Goal: Task Accomplishment & Management: Use online tool/utility

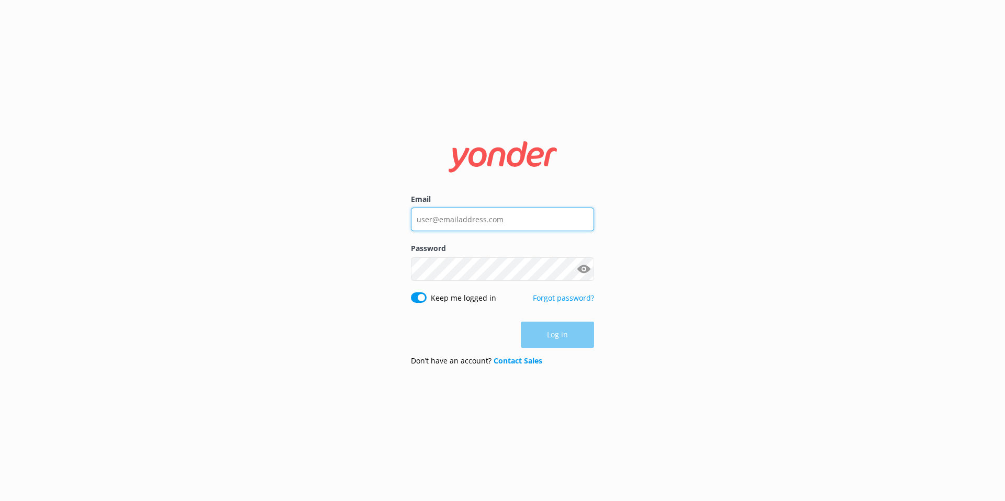
type input "[EMAIL_ADDRESS][DOMAIN_NAME]"
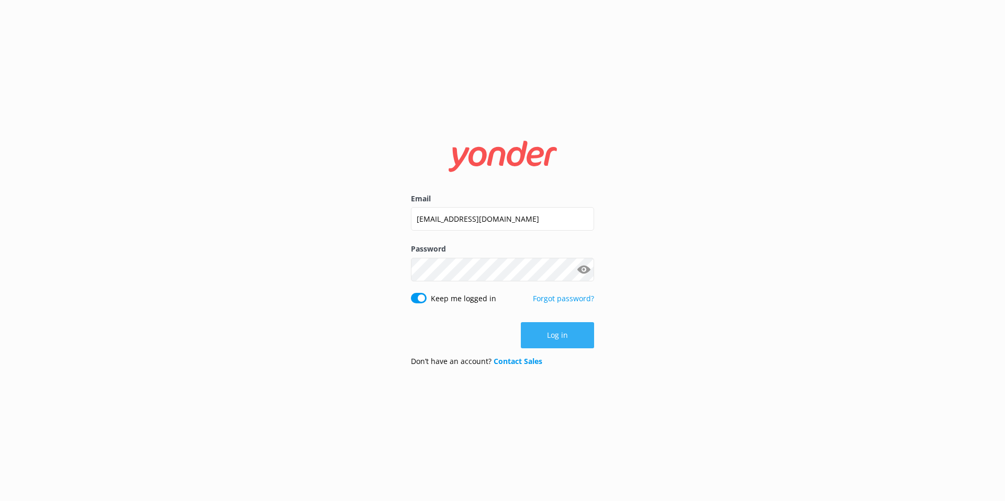
click at [556, 339] on button "Log in" at bounding box center [557, 335] width 73 height 26
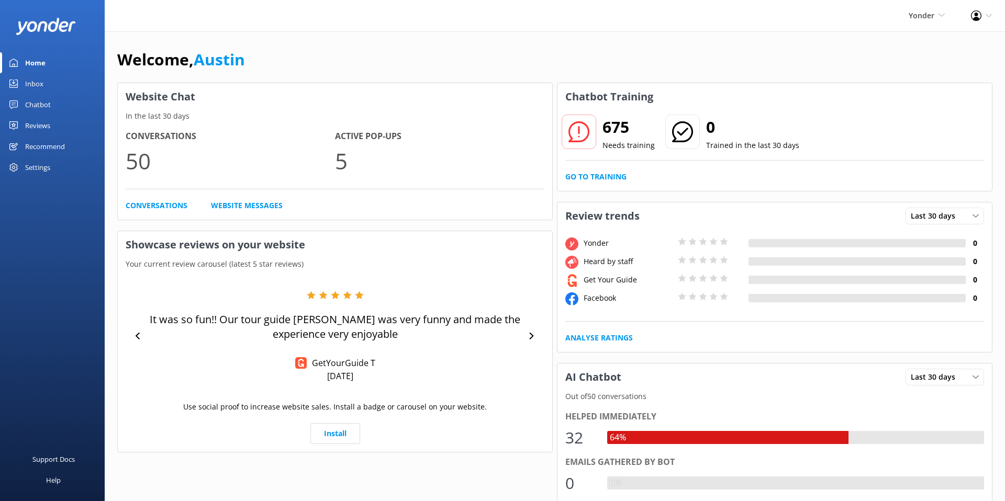
click at [30, 105] on div "Chatbot" at bounding box center [38, 104] width 26 height 21
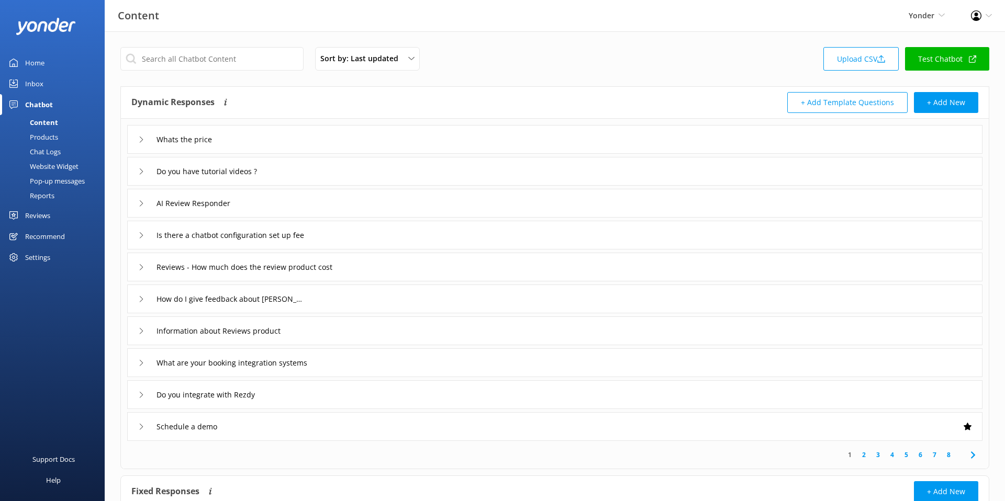
click at [76, 166] on div "Website Widget" at bounding box center [42, 166] width 72 height 15
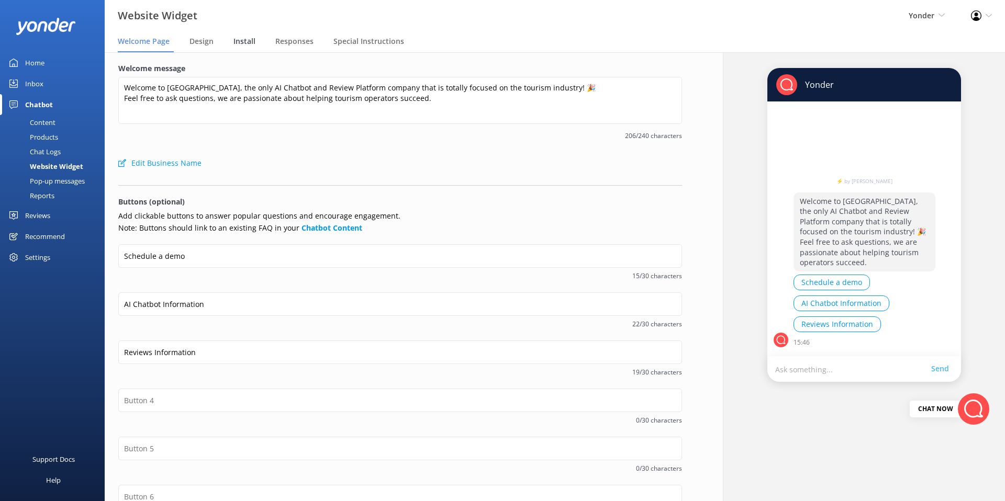
click at [246, 37] on span "Install" at bounding box center [244, 41] width 22 height 10
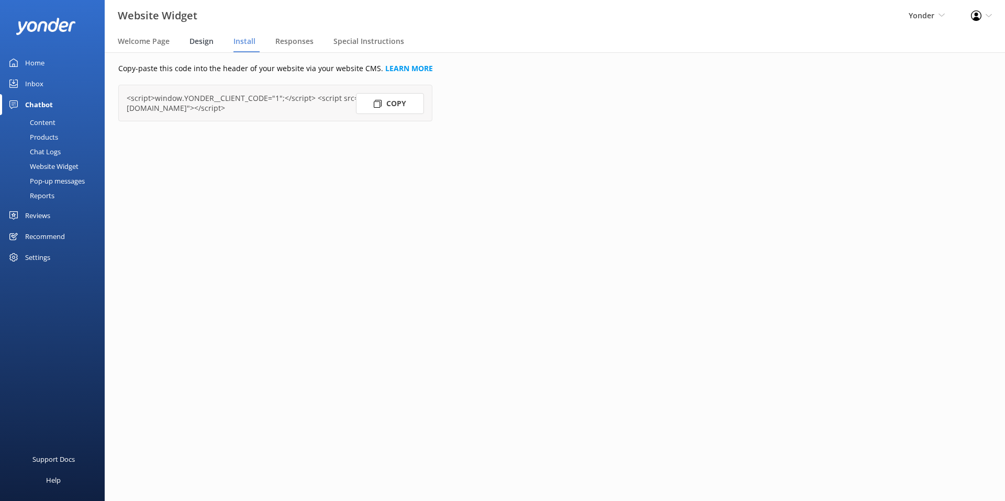
click at [208, 40] on span "Design" at bounding box center [201, 41] width 24 height 10
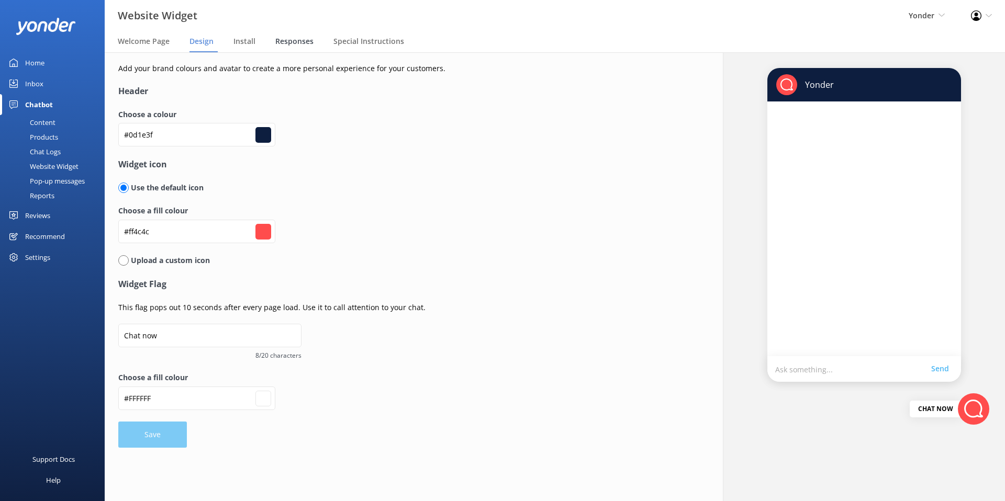
click at [286, 40] on span "Responses" at bounding box center [294, 41] width 38 height 10
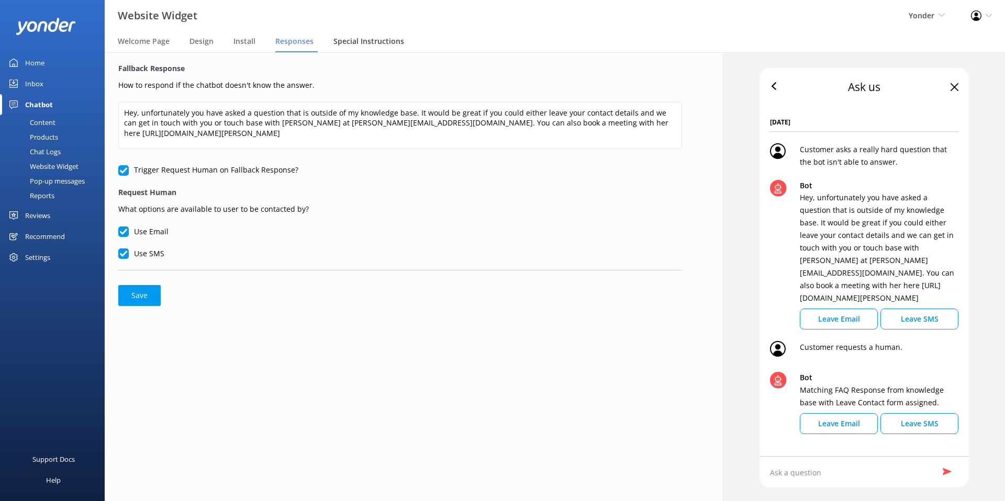
click at [372, 39] on span "Special Instructions" at bounding box center [368, 41] width 71 height 10
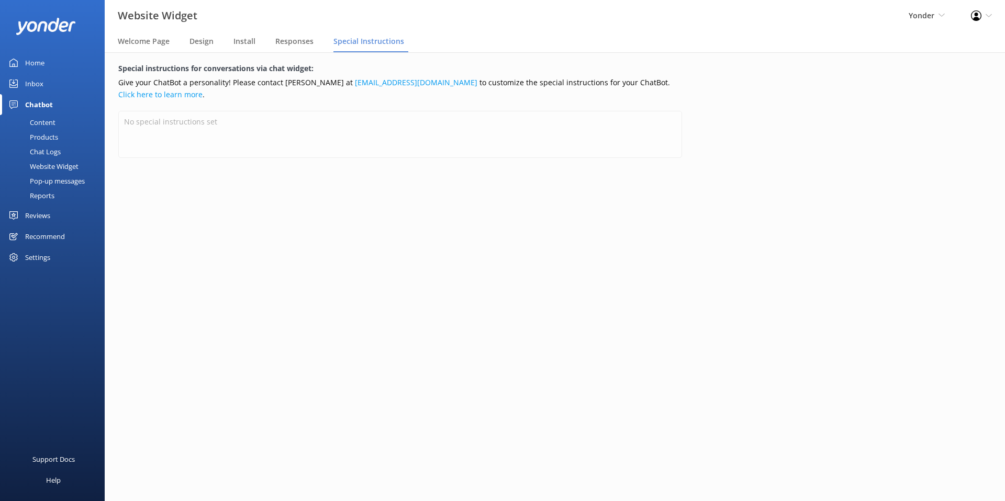
click at [372, 155] on div at bounding box center [400, 142] width 564 height 63
click at [295, 38] on span "Responses" at bounding box center [294, 41] width 38 height 10
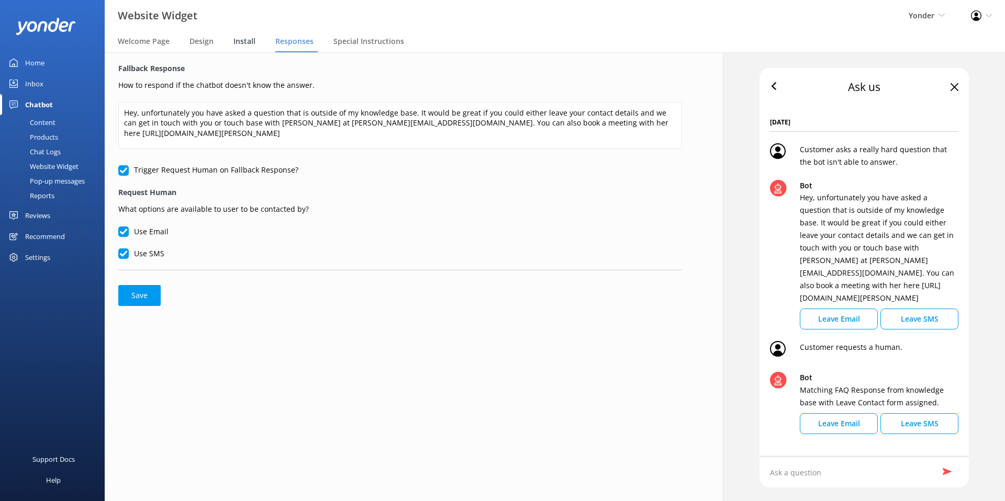
click at [235, 40] on span "Install" at bounding box center [244, 41] width 22 height 10
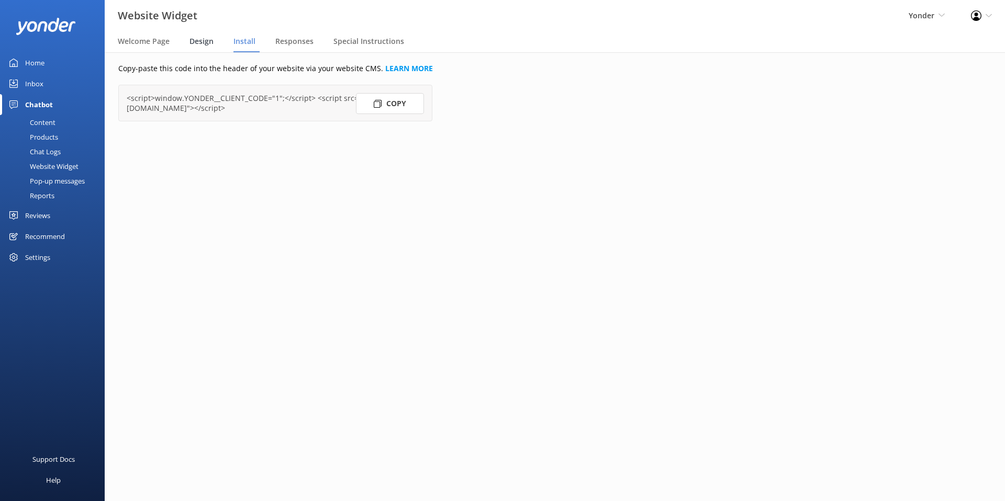
click at [201, 41] on span "Design" at bounding box center [201, 41] width 24 height 10
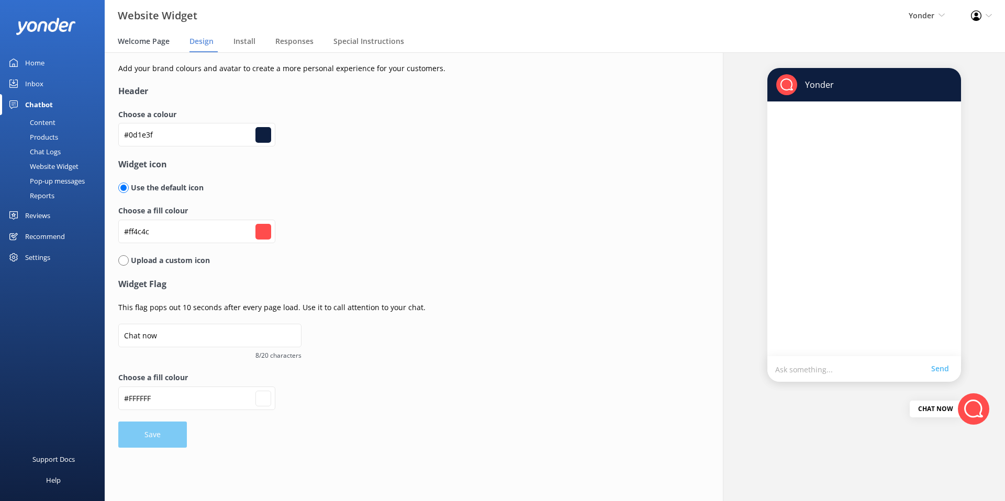
click at [155, 42] on span "Welcome Page" at bounding box center [144, 41] width 52 height 10
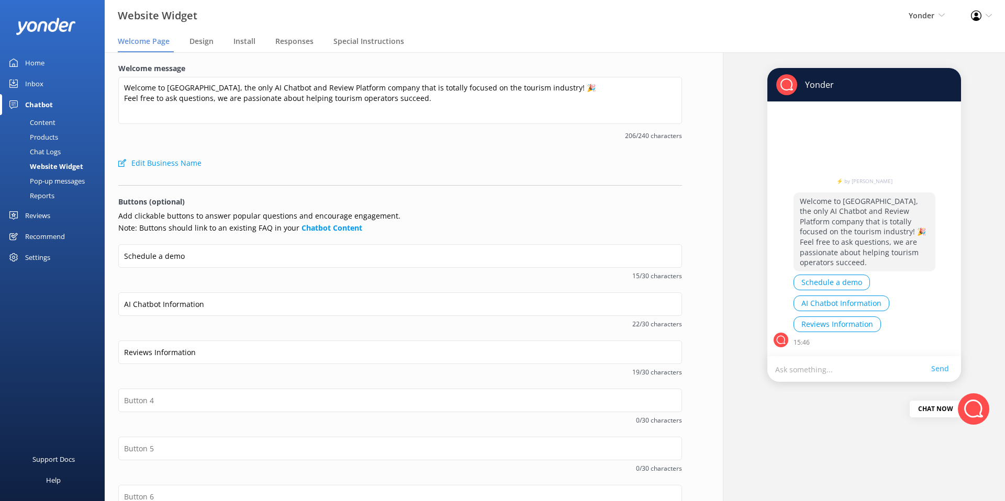
click at [243, 135] on span "206/240 characters" at bounding box center [400, 136] width 564 height 10
